Goal: Transaction & Acquisition: Purchase product/service

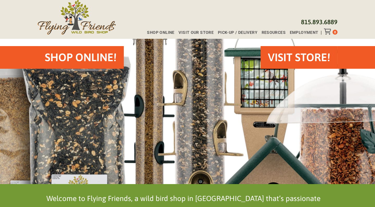
scroll to position [31, 0]
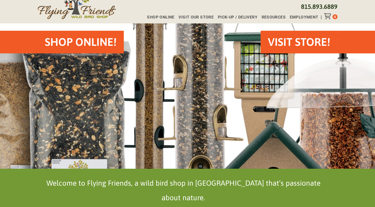
click at [52, 43] on h2 "Shop Online!" at bounding box center [81, 41] width 72 height 15
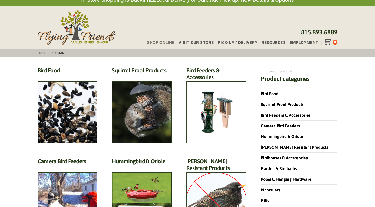
scroll to position [10, 0]
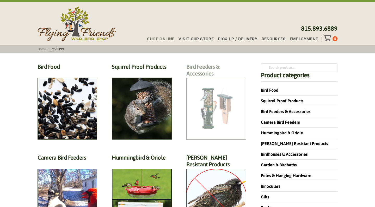
click at [215, 80] on h2 "Bird Feeders & Accessories (172)" at bounding box center [216, 71] width 60 height 17
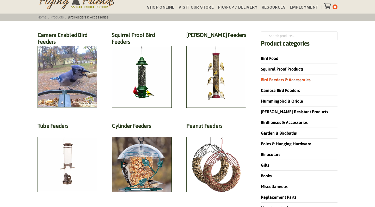
scroll to position [42, 0]
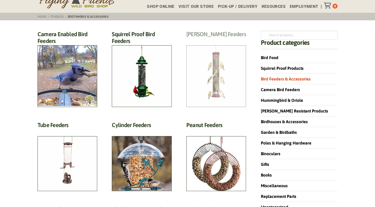
click at [220, 40] on h2 "Finch Feeders (14)" at bounding box center [216, 36] width 60 height 10
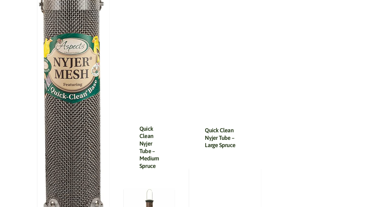
scroll to position [264, 0]
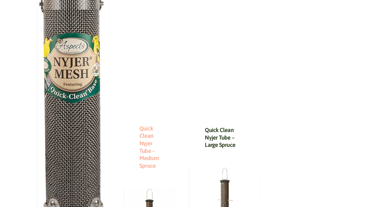
click at [144, 125] on link "Quick Clean Nyjer Tube – Medium Spruce" at bounding box center [149, 147] width 20 height 44
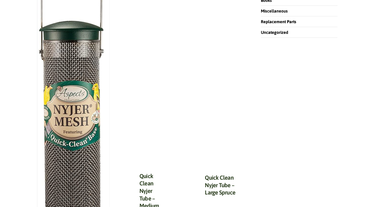
scroll to position [233, 0]
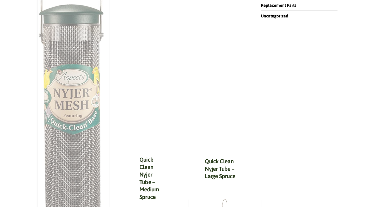
click at [69, 103] on img at bounding box center [73, 86] width 72 height 367
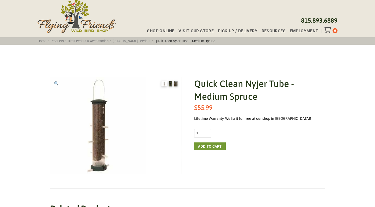
scroll to position [18, 0]
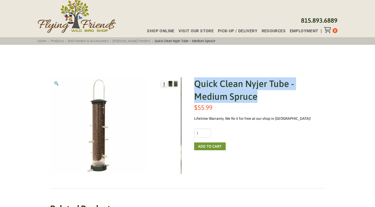
drag, startPoint x: 195, startPoint y: 83, endPoint x: 303, endPoint y: 98, distance: 109.4
click at [303, 98] on h1 "Quick Clean Nyjer Tube - Medium Spruce" at bounding box center [259, 90] width 131 height 26
copy h1 "Quick Clean Nyjer Tube - Medium Spruce"
click at [169, 84] on img at bounding box center [170, 83] width 4 height 5
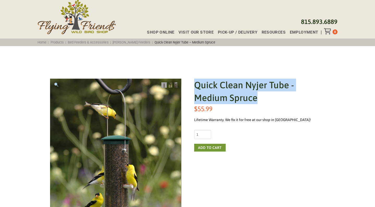
scroll to position [0, 0]
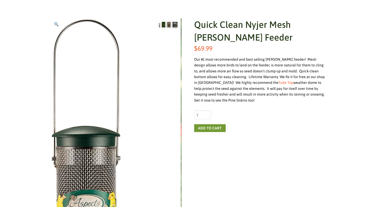
scroll to position [76, 0]
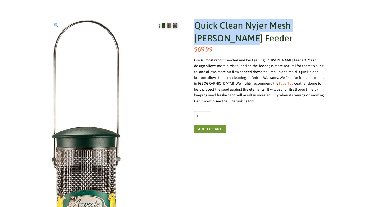
drag, startPoint x: 194, startPoint y: 26, endPoint x: 330, endPoint y: 35, distance: 135.9
copy h1 "Quick Clean Nyjer Mesh Finch Feeder"
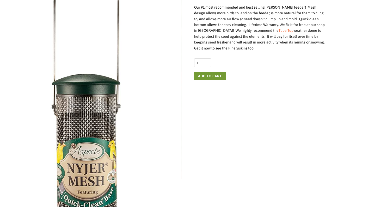
scroll to position [46, 0]
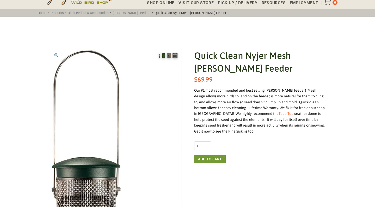
click at [271, 75] on span "$ 69.99" at bounding box center [259, 79] width 131 height 9
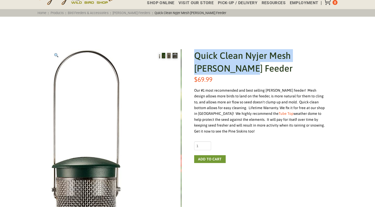
drag, startPoint x: 194, startPoint y: 55, endPoint x: 326, endPoint y: 64, distance: 132.7
copy h1 "Quick Clean Nyjer Mesh Finch Feeder"
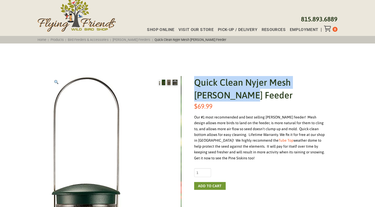
scroll to position [0, 0]
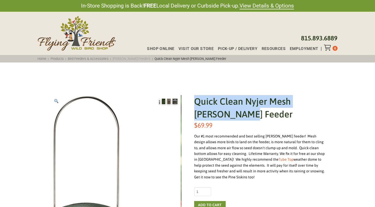
click at [123, 59] on link "Finch Feeders" at bounding box center [131, 59] width 41 height 4
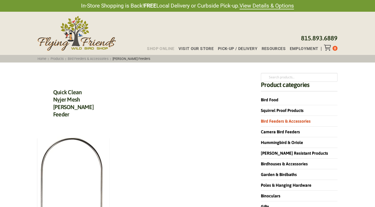
click at [161, 49] on span "Shop Online" at bounding box center [160, 49] width 27 height 4
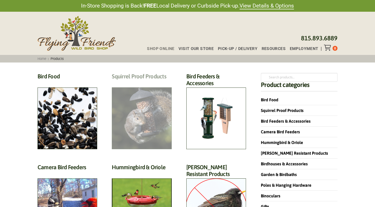
click at [143, 83] on h2 "Squirrel Proof Products (42)" at bounding box center [142, 78] width 60 height 10
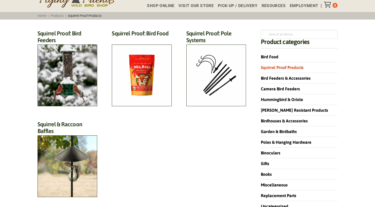
scroll to position [44, 0]
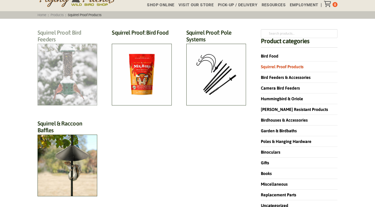
click at [78, 46] on h2 "Squirrel Proof: Bird Feeders (12)" at bounding box center [67, 37] width 60 height 17
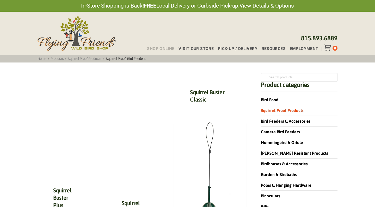
click at [166, 47] on span "Shop Online" at bounding box center [160, 49] width 27 height 4
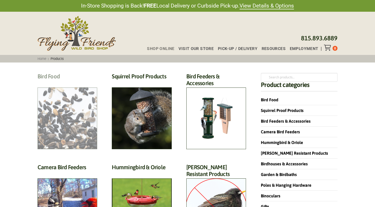
click at [67, 83] on h2 "Bird Food (70)" at bounding box center [67, 78] width 60 height 10
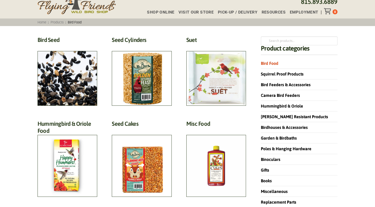
scroll to position [35, 0]
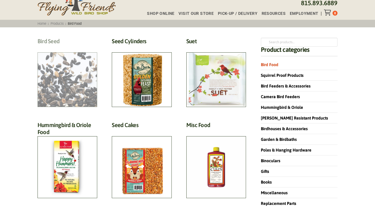
click at [67, 47] on h2 "Bird Seed (30)" at bounding box center [67, 43] width 60 height 10
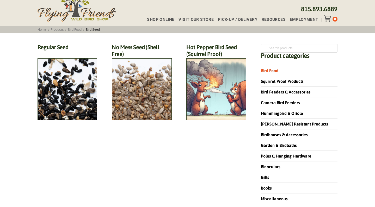
scroll to position [29, 0]
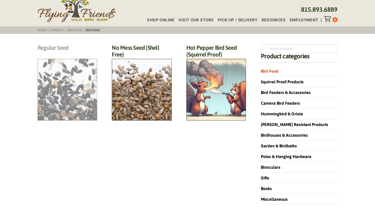
click at [71, 54] on h2 "Regular Seed (18)" at bounding box center [67, 49] width 60 height 10
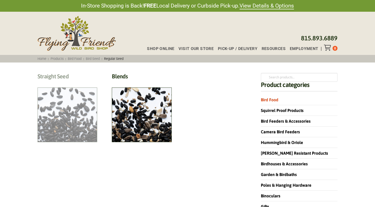
click at [80, 83] on h2 "Straight Seed (12)" at bounding box center [67, 78] width 60 height 10
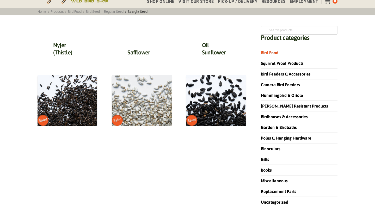
scroll to position [47, 0]
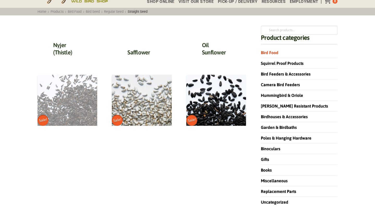
click at [72, 108] on img at bounding box center [67, 100] width 60 height 51
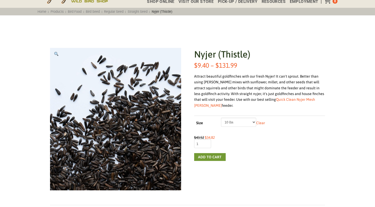
scroll to position [50, 0]
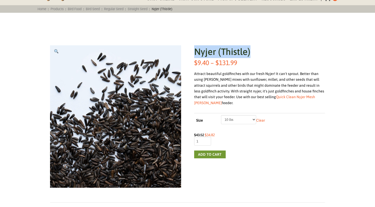
drag, startPoint x: 195, startPoint y: 52, endPoint x: 269, endPoint y: 54, distance: 74.7
click at [269, 54] on h1 "Nyjer (Thistle)" at bounding box center [259, 51] width 131 height 13
copy h1 "Nyjer (Thistle)"
click at [254, 115] on select "Choose an option 2 lbs 5 lbs 10 lbs 20 lbs 50 lbs" at bounding box center [238, 119] width 35 height 9
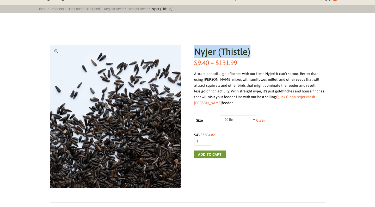
click at [221, 115] on select "Choose an option 2 lbs 5 lbs 10 lbs 20 lbs 50 lbs" at bounding box center [238, 119] width 35 height 9
click at [253, 115] on select "Choose an option 2 lbs 5 lbs 10 lbs 20 lbs 50 lbs" at bounding box center [238, 119] width 35 height 9
select select "10 lbs"
click at [221, 115] on select "Choose an option 2 lbs 5 lbs 10 lbs 20 lbs 50 lbs" at bounding box center [238, 119] width 35 height 9
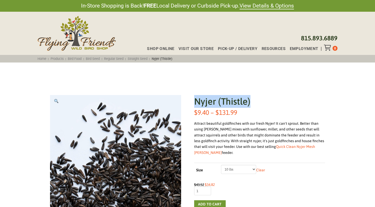
scroll to position [0, 0]
click at [98, 59] on link "Bird Seed" at bounding box center [92, 59] width 17 height 4
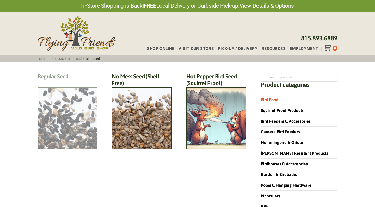
click at [75, 83] on h2 "Regular Seed (18)" at bounding box center [67, 78] width 60 height 10
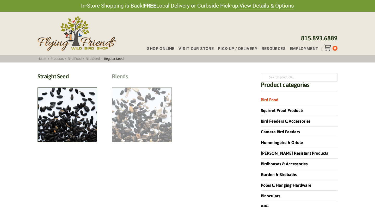
click at [149, 83] on h2 "Blends (6)" at bounding box center [142, 78] width 60 height 10
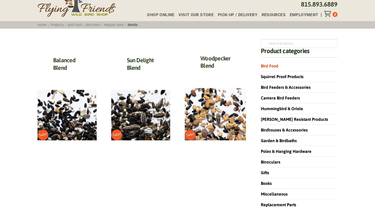
scroll to position [33, 0]
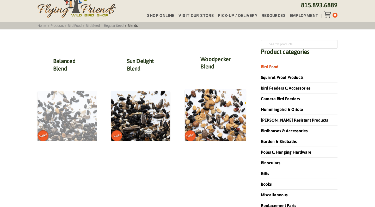
click at [79, 115] on img at bounding box center [66, 116] width 59 height 51
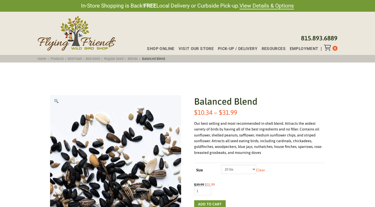
click at [294, 129] on div "Our best selling and most recommended in-shell blend. Attracts the widest varie…" at bounding box center [259, 138] width 131 height 35
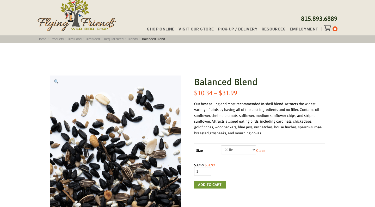
scroll to position [23, 0]
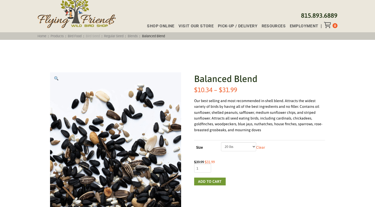
click at [96, 35] on link "Bird Seed" at bounding box center [92, 36] width 17 height 4
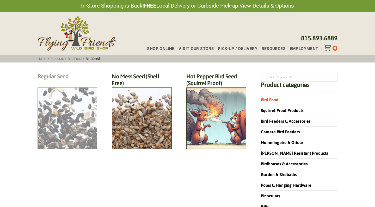
click at [64, 83] on h2 "Regular Seed (18)" at bounding box center [67, 78] width 60 height 10
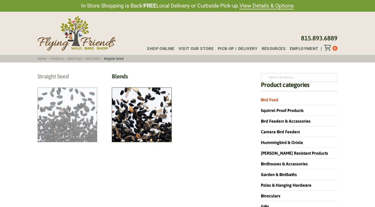
click at [75, 83] on h2 "Straight Seed (12)" at bounding box center [67, 78] width 60 height 10
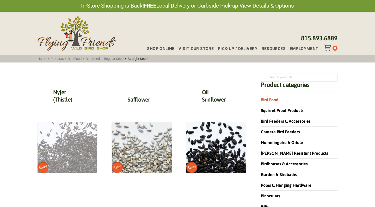
click at [79, 143] on img at bounding box center [67, 147] width 60 height 51
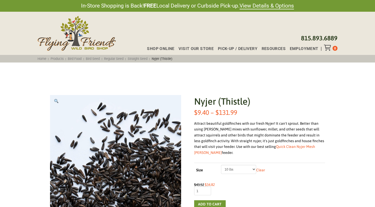
click at [252, 165] on select "Choose an option 2 lbs 5 lbs 10 lbs 20 lbs 50 lbs" at bounding box center [238, 169] width 35 height 9
click at [221, 165] on select "Choose an option 2 lbs 5 lbs 10 lbs 20 lbs 50 lbs" at bounding box center [238, 169] width 35 height 9
select select "20 lbs"
